Goal: Information Seeking & Learning: Learn about a topic

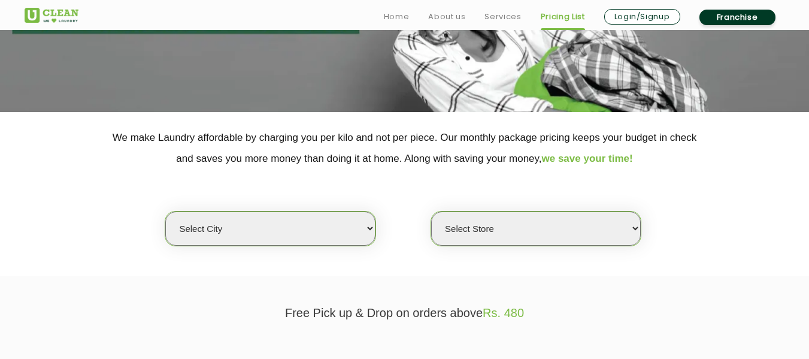
scroll to position [240, 0]
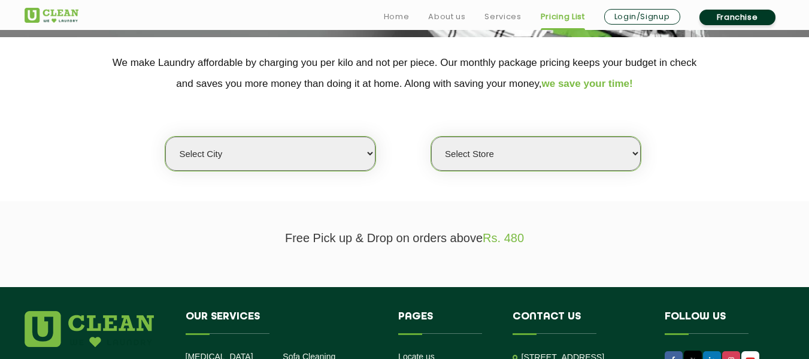
click at [372, 153] on select "Select city [GEOGRAPHIC_DATA] [GEOGRAPHIC_DATA] [GEOGRAPHIC_DATA] [GEOGRAPHIC_D…" at bounding box center [270, 154] width 210 height 34
select select "8"
click at [165, 137] on select "Select city [GEOGRAPHIC_DATA] [GEOGRAPHIC_DATA] [GEOGRAPHIC_DATA] [GEOGRAPHIC_D…" at bounding box center [270, 154] width 210 height 34
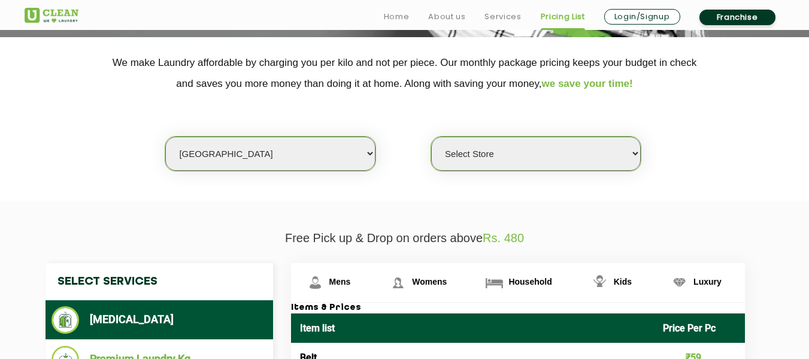
click at [472, 157] on select "Select Store [GEOGRAPHIC_DATA] [GEOGRAPHIC_DATA] [GEOGRAPHIC_DATA] [GEOGRAPHIC_…" at bounding box center [536, 154] width 210 height 34
select select "230"
click at [431, 137] on select "Select Store [GEOGRAPHIC_DATA] [GEOGRAPHIC_DATA] [GEOGRAPHIC_DATA] [GEOGRAPHIC_…" at bounding box center [536, 154] width 210 height 34
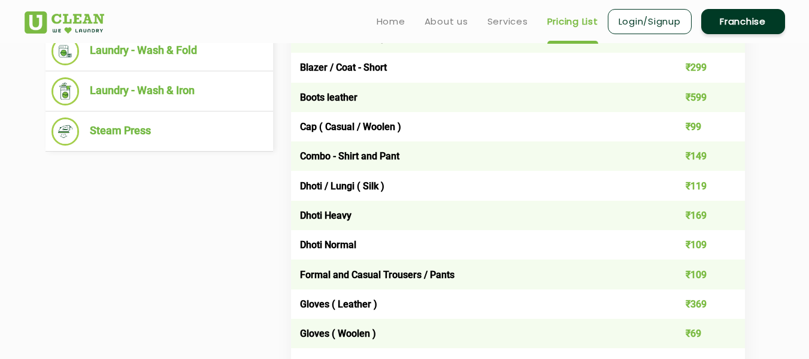
scroll to position [479, 0]
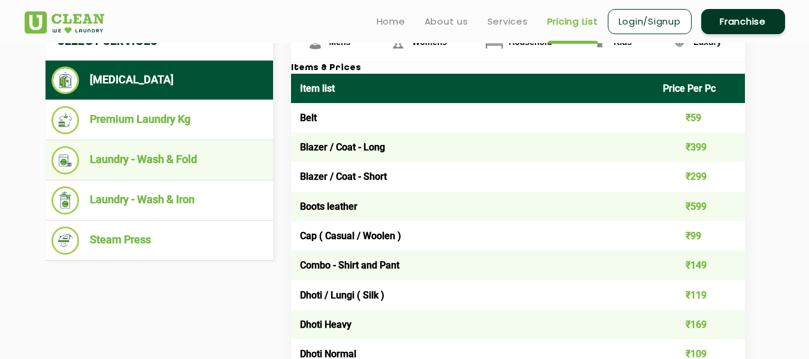
click at [128, 161] on li "Laundry - Wash & Fold" at bounding box center [160, 160] width 216 height 28
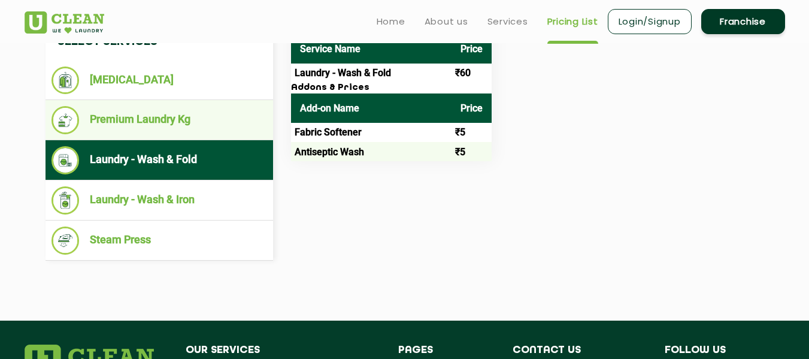
click at [129, 121] on li "Premium Laundry Kg" at bounding box center [160, 120] width 216 height 28
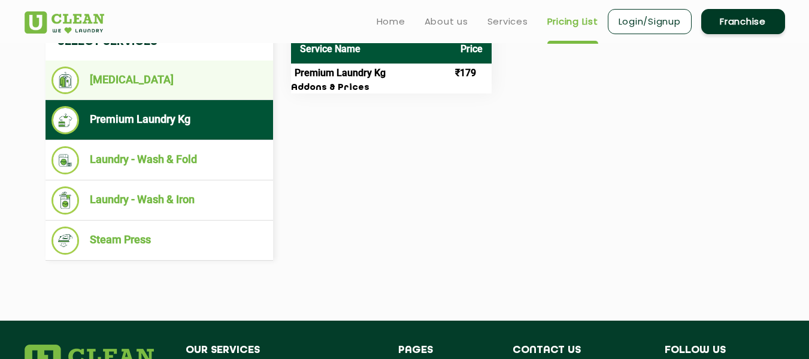
click at [129, 83] on li "[MEDICAL_DATA]" at bounding box center [160, 81] width 216 height 28
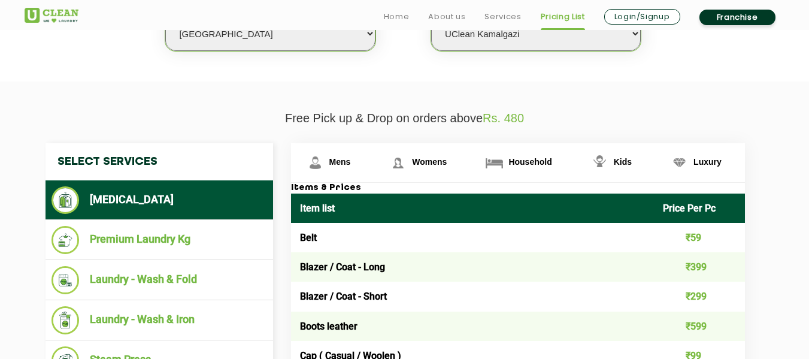
scroll to position [419, 0]
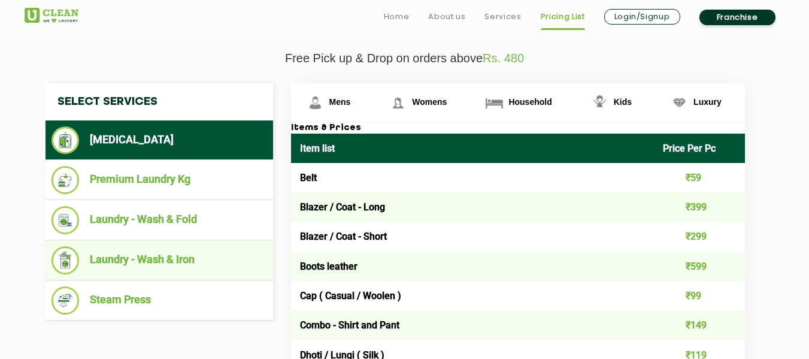
click at [134, 255] on li "Laundry - Wash & Iron" at bounding box center [160, 260] width 216 height 28
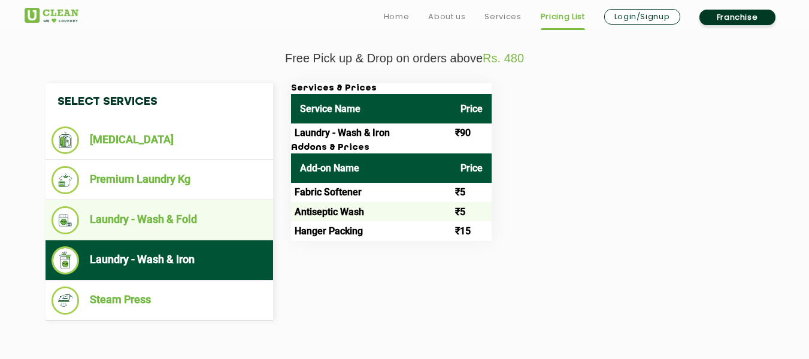
click at [68, 220] on img at bounding box center [66, 220] width 28 height 28
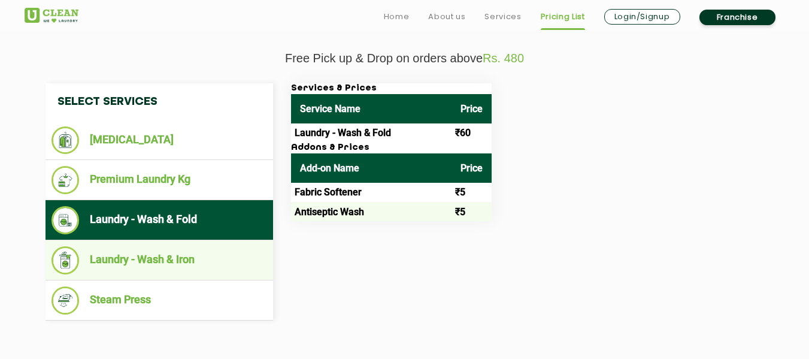
click at [137, 259] on li "Laundry - Wash & Iron" at bounding box center [160, 260] width 216 height 28
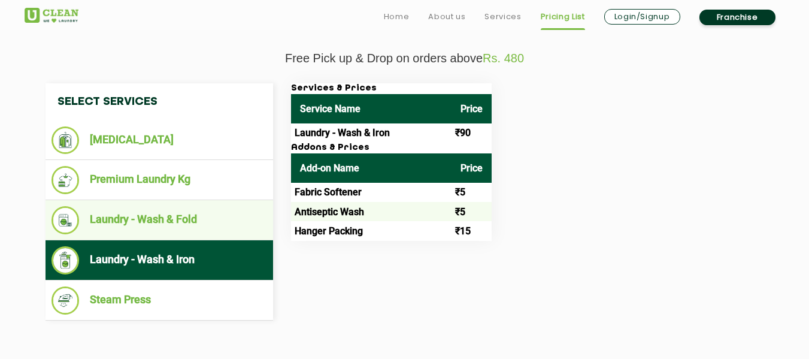
click at [153, 214] on li "Laundry - Wash & Fold" at bounding box center [160, 220] width 216 height 28
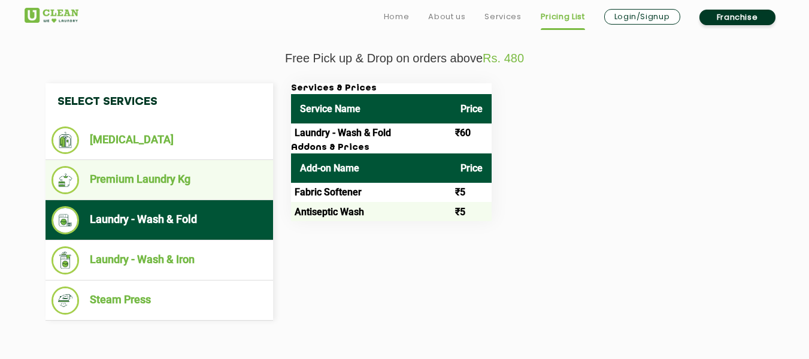
click at [163, 180] on li "Premium Laundry Kg" at bounding box center [160, 180] width 216 height 28
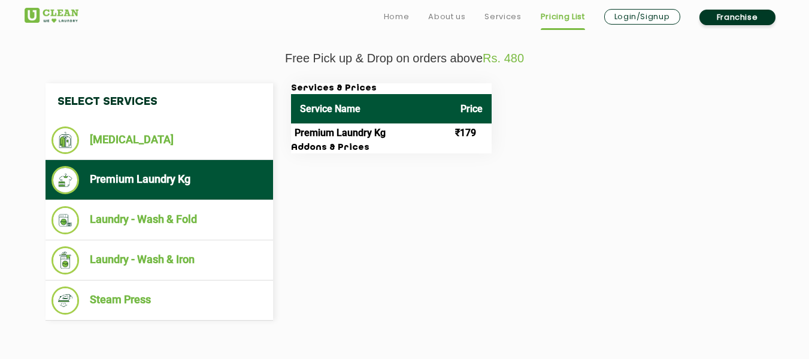
click at [68, 182] on img at bounding box center [66, 180] width 28 height 28
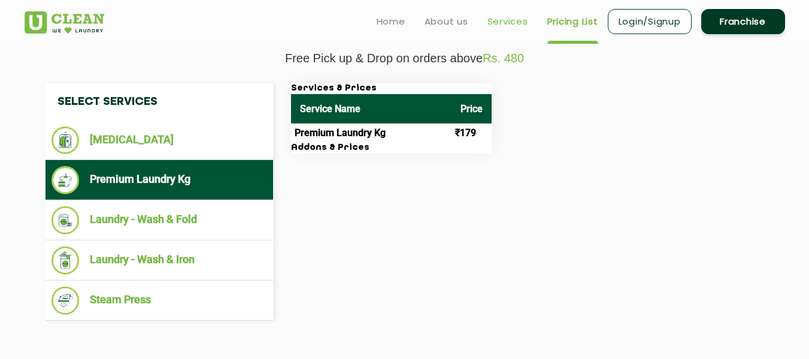
click at [501, 21] on link "Services" at bounding box center [508, 21] width 41 height 14
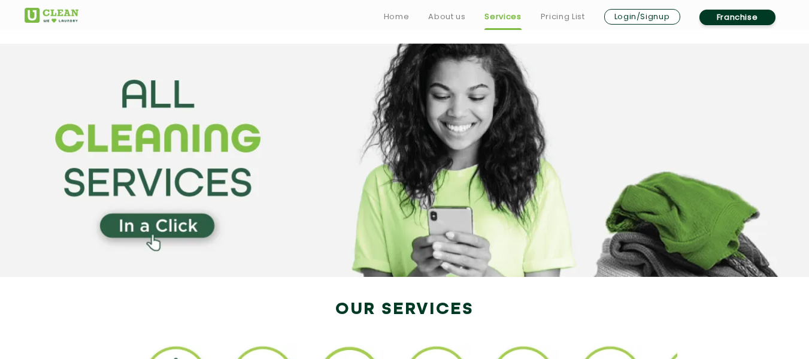
scroll to position [240, 0]
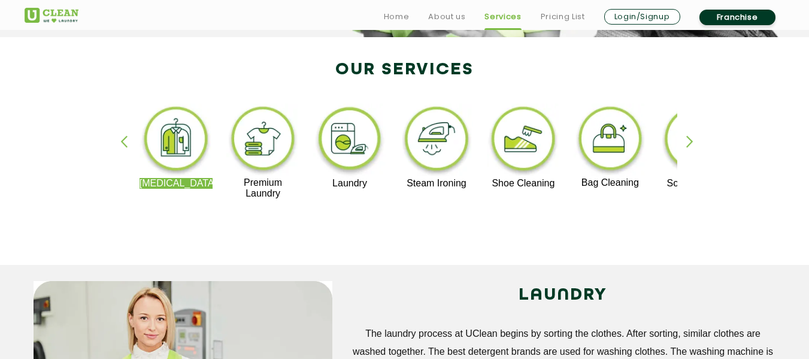
click at [693, 141] on div "button" at bounding box center [696, 151] width 18 height 33
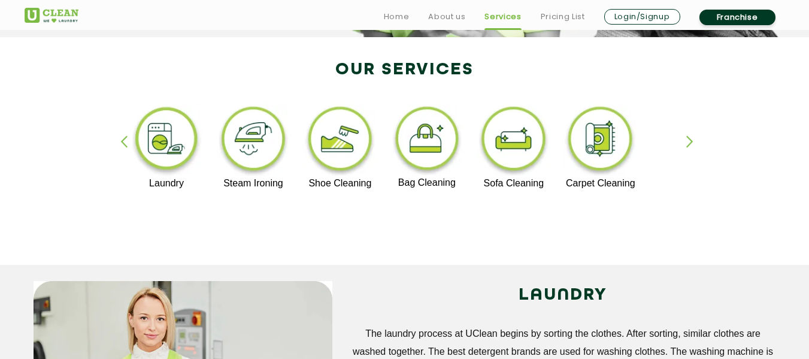
click at [694, 143] on div "button" at bounding box center [696, 151] width 18 height 33
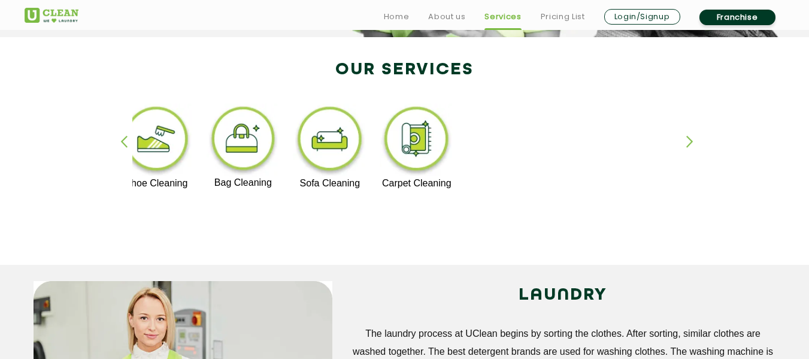
click at [123, 144] on div "button" at bounding box center [129, 151] width 18 height 33
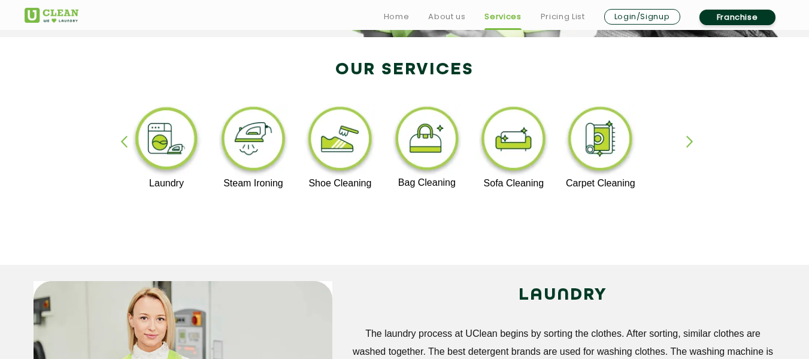
click at [123, 144] on div "button" at bounding box center [129, 151] width 18 height 33
